Goal: Transaction & Acquisition: Purchase product/service

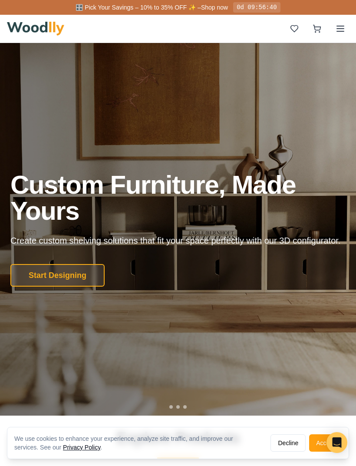
click at [318, 441] on button "Accept" at bounding box center [325, 442] width 33 height 17
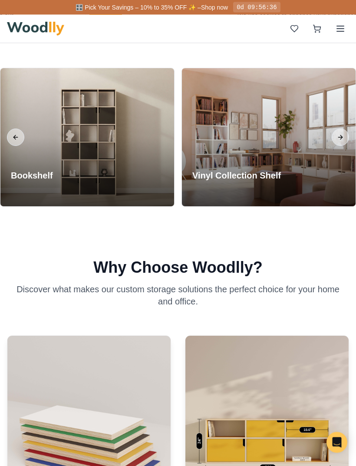
scroll to position [454, 0]
click at [37, 196] on span "Explore Collection" at bounding box center [40, 190] width 59 height 10
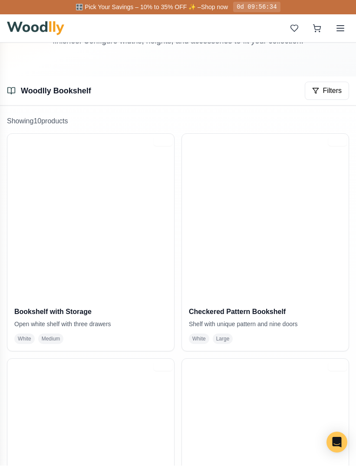
scroll to position [106, 0]
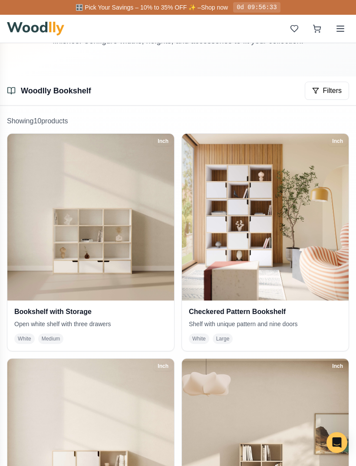
click at [37, 270] on img at bounding box center [90, 217] width 167 height 167
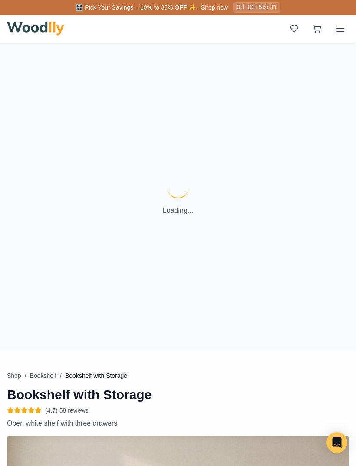
scroll to position [90, 0]
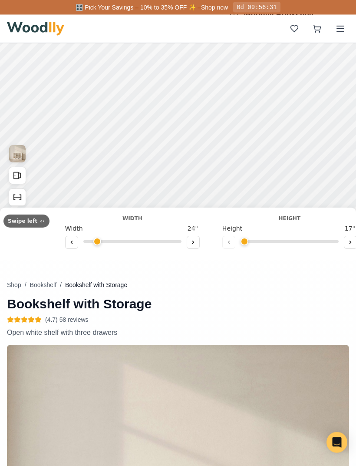
type input "57"
type input "4"
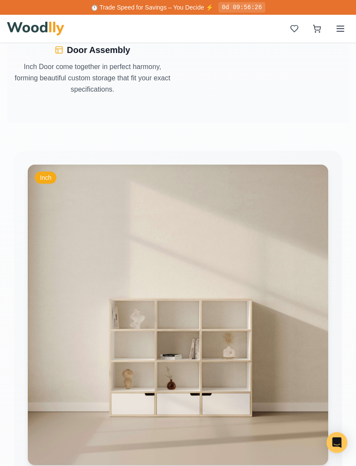
scroll to position [0, 0]
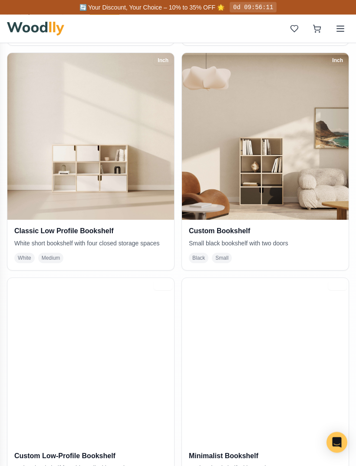
scroll to position [409, 0]
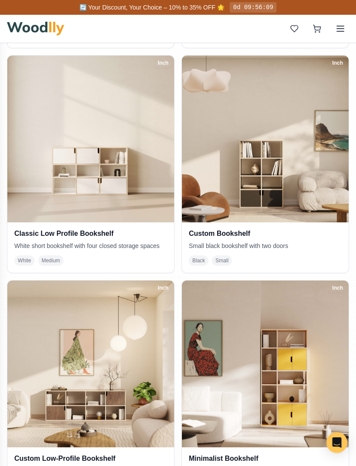
click at [29, 191] on img at bounding box center [90, 139] width 167 height 167
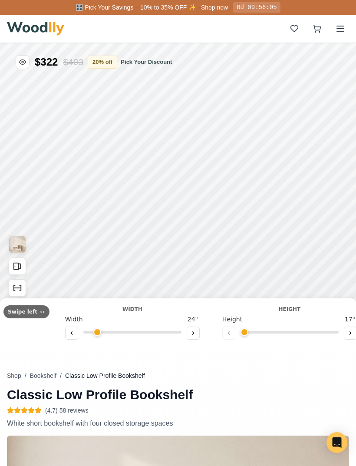
type input "54"
type input "3"
click at [72, 335] on button at bounding box center [71, 332] width 13 height 13
click at [71, 333] on button at bounding box center [71, 332] width 13 height 13
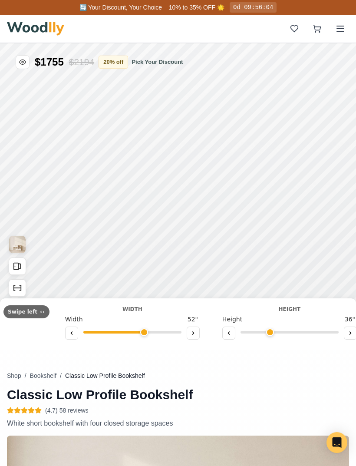
click at [71, 333] on button at bounding box center [71, 332] width 13 height 13
click at [73, 331] on button at bounding box center [71, 332] width 13 height 13
click at [192, 333] on icon at bounding box center [193, 332] width 5 height 5
click at [192, 332] on icon at bounding box center [193, 332] width 5 height 5
click at [191, 334] on icon at bounding box center [193, 332] width 5 height 5
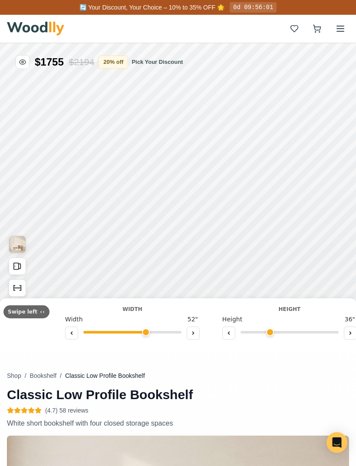
click at [191, 334] on icon at bounding box center [193, 332] width 5 height 5
click at [193, 335] on button at bounding box center [193, 332] width 13 height 13
type input "55"
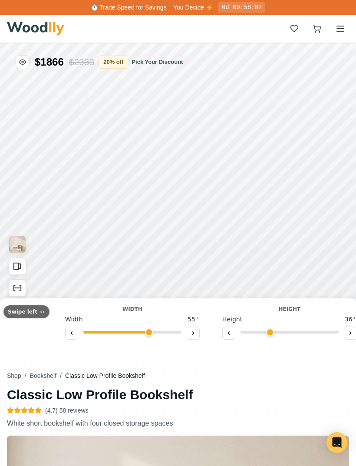
click at [345, 339] on button at bounding box center [350, 332] width 13 height 13
click at [345, 340] on div at bounding box center [289, 333] width 135 height 13
click at [348, 332] on icon at bounding box center [350, 332] width 5 height 5
click at [226, 332] on icon at bounding box center [228, 332] width 5 height 5
click at [226, 331] on icon at bounding box center [228, 332] width 5 height 5
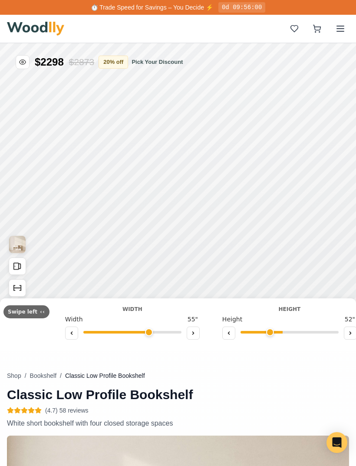
click at [226, 331] on icon at bounding box center [228, 332] width 5 height 5
type input "2"
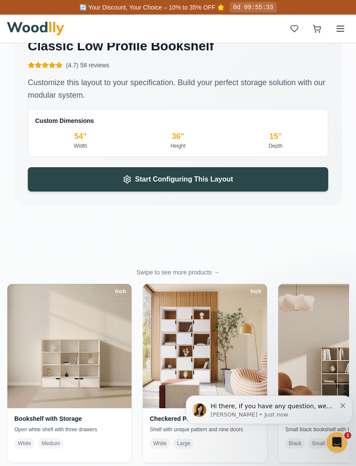
scroll to position [1968, 0]
click at [257, 171] on button "Start Configuring This Layout" at bounding box center [178, 179] width 300 height 24
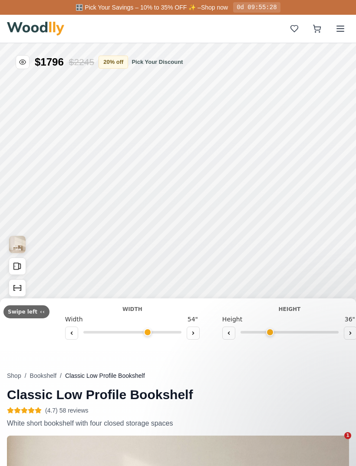
type input "54"
type input "3"
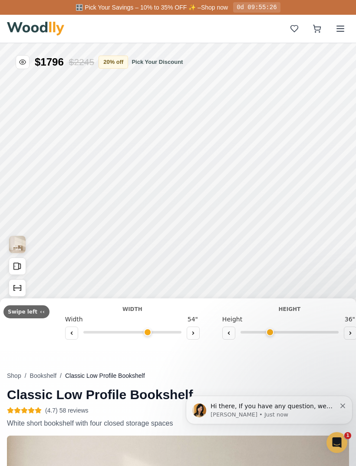
click at [316, 259] on icon at bounding box center [317, 257] width 5 height 5
type input "55"
click at [329, 262] on button at bounding box center [329, 264] width 13 height 13
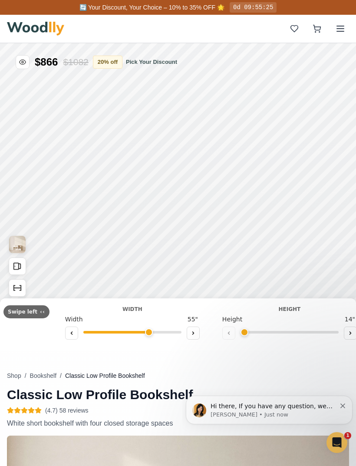
type input "2"
click at [35, 244] on icon "Open All Doors and Drawers" at bounding box center [35, 248] width 10 height 10
click at [169, 186] on icon "Open All Doors and Drawers" at bounding box center [168, 186] width 2 height 5
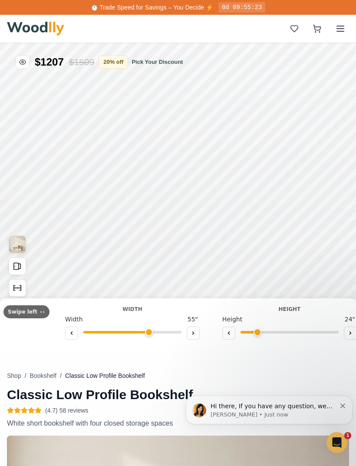
click at [118, 175] on img "View Gallery" at bounding box center [117, 176] width 16 height 17
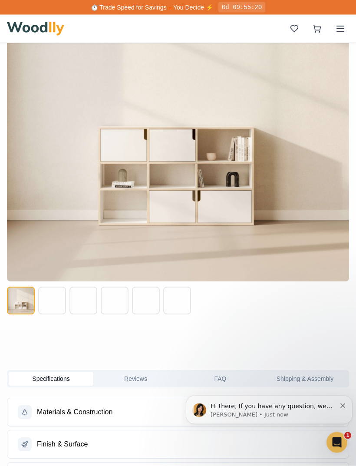
scroll to position [496, 0]
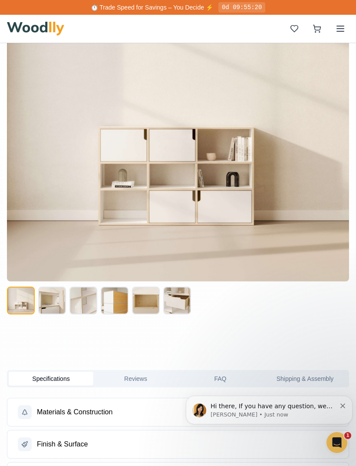
click at [121, 296] on button at bounding box center [115, 300] width 28 height 28
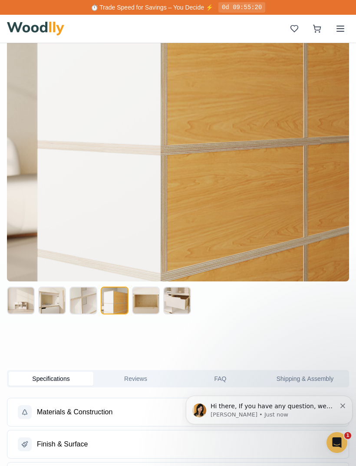
click at [173, 304] on button at bounding box center [177, 300] width 28 height 28
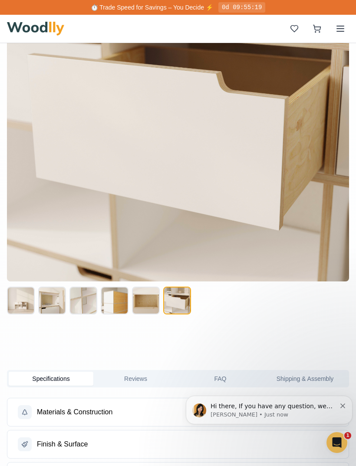
click at [151, 302] on button at bounding box center [146, 300] width 28 height 28
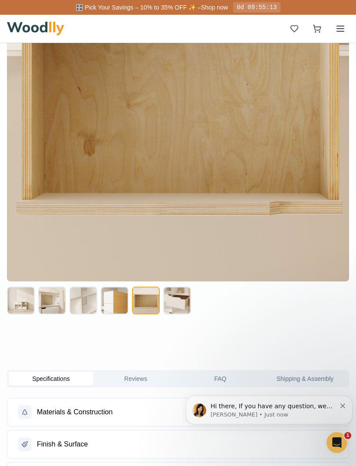
click at [92, 309] on button at bounding box center [83, 300] width 28 height 28
click at [65, 298] on button at bounding box center [52, 300] width 28 height 28
click at [51, 294] on button at bounding box center [52, 300] width 28 height 28
click at [19, 296] on button at bounding box center [21, 300] width 28 height 28
click at [73, 298] on button at bounding box center [83, 300] width 28 height 28
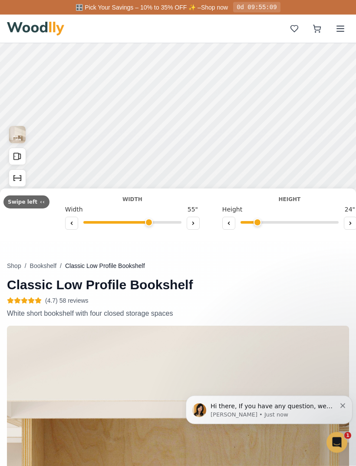
scroll to position [0, 0]
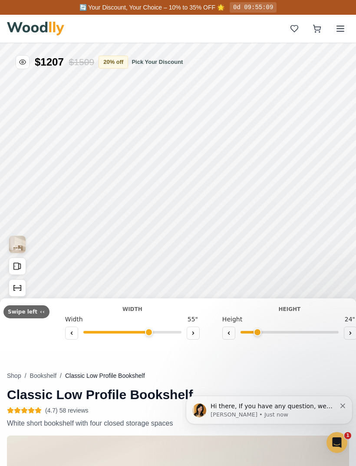
click at [28, 27] on img at bounding box center [35, 29] width 57 height 14
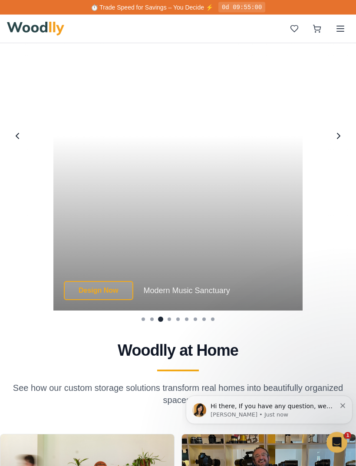
scroll to position [2200, 0]
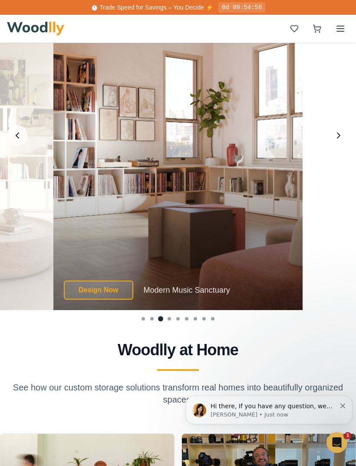
click at [337, 141] on icon "Next image" at bounding box center [338, 135] width 10 height 10
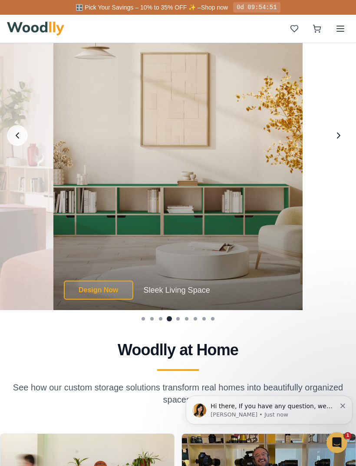
click at [339, 138] on icon "Next image" at bounding box center [338, 135] width 3 height 5
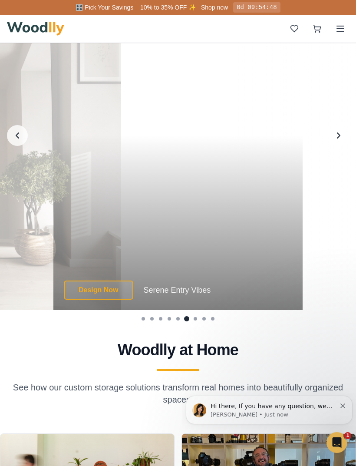
click at [338, 141] on icon "Next image" at bounding box center [338, 135] width 10 height 10
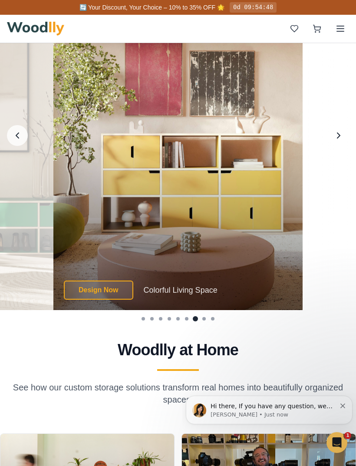
click at [336, 141] on icon "Next image" at bounding box center [338, 135] width 10 height 10
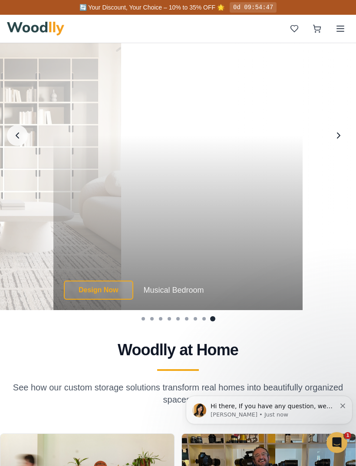
click at [16, 141] on icon "Previous image" at bounding box center [17, 135] width 10 height 10
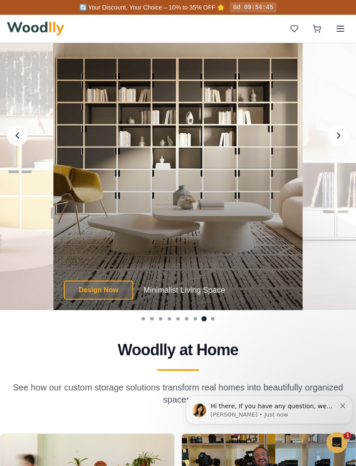
click at [335, 141] on icon "Next image" at bounding box center [338, 135] width 10 height 10
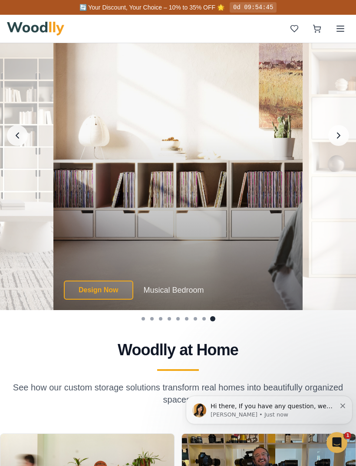
click at [334, 141] on icon "Next image" at bounding box center [338, 135] width 10 height 10
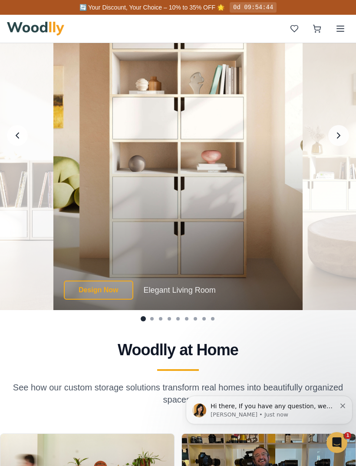
click at [335, 141] on icon "Next image" at bounding box center [338, 135] width 10 height 10
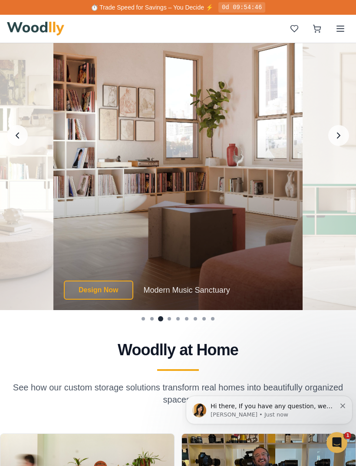
click at [333, 141] on icon "Next image" at bounding box center [338, 135] width 10 height 10
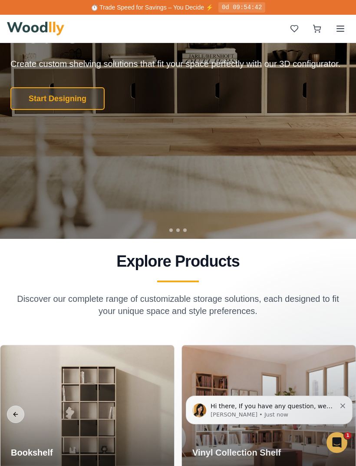
scroll to position [176, 0]
